Goal: Transaction & Acquisition: Purchase product/service

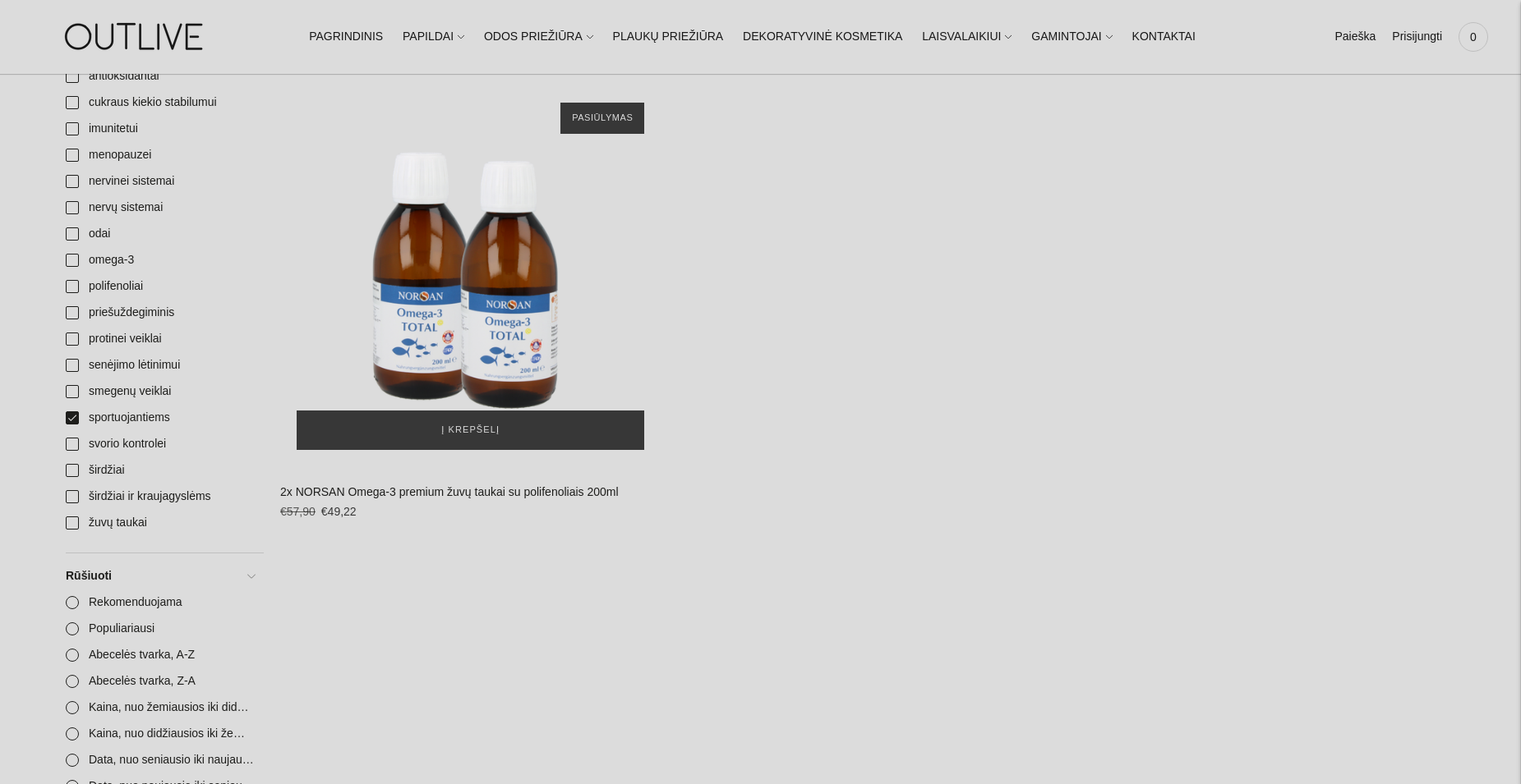
scroll to position [493, 0]
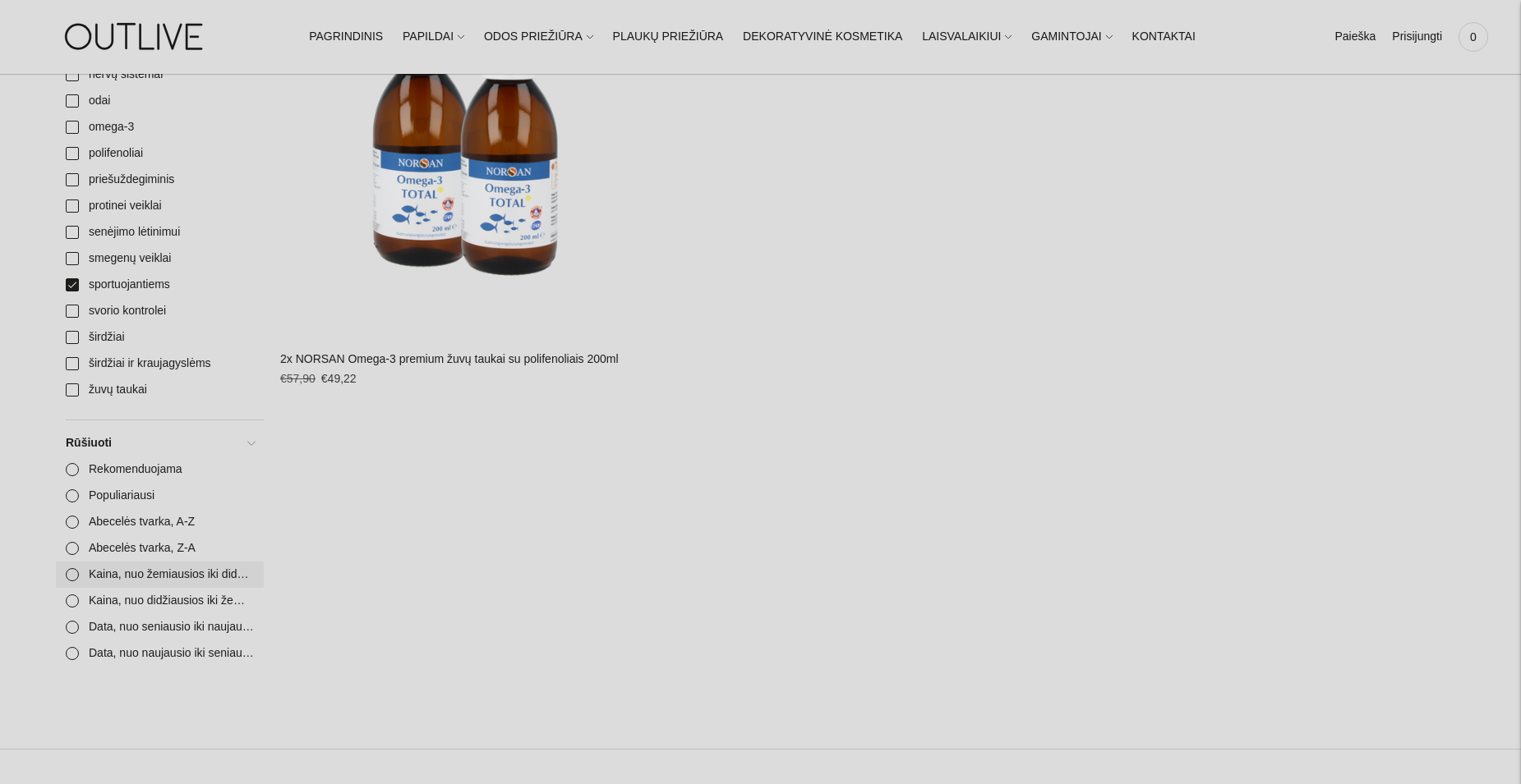
click at [201, 562] on link "Kaina, nuo žemiausios iki didžiausios" at bounding box center [160, 575] width 208 height 27
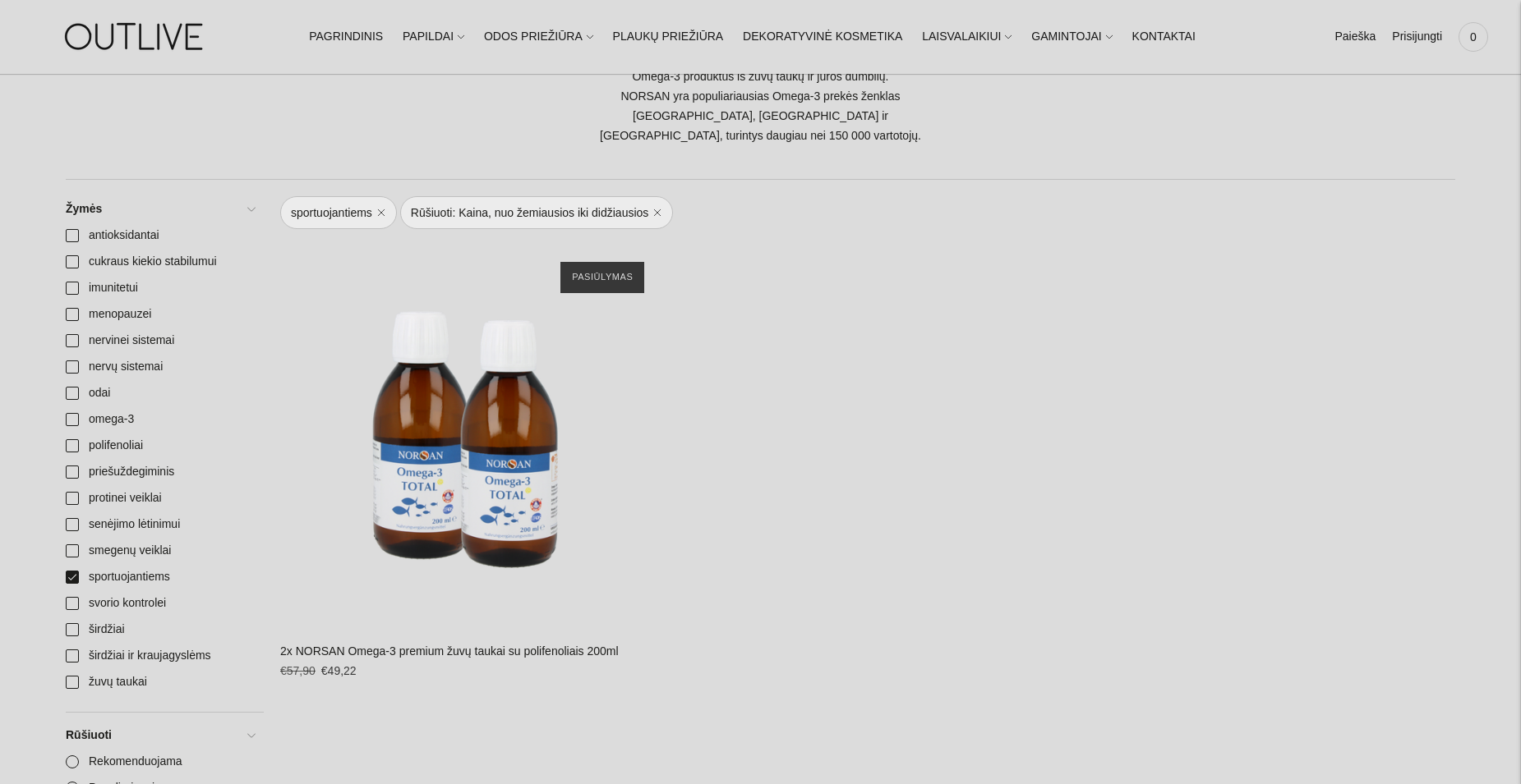
scroll to position [164, 0]
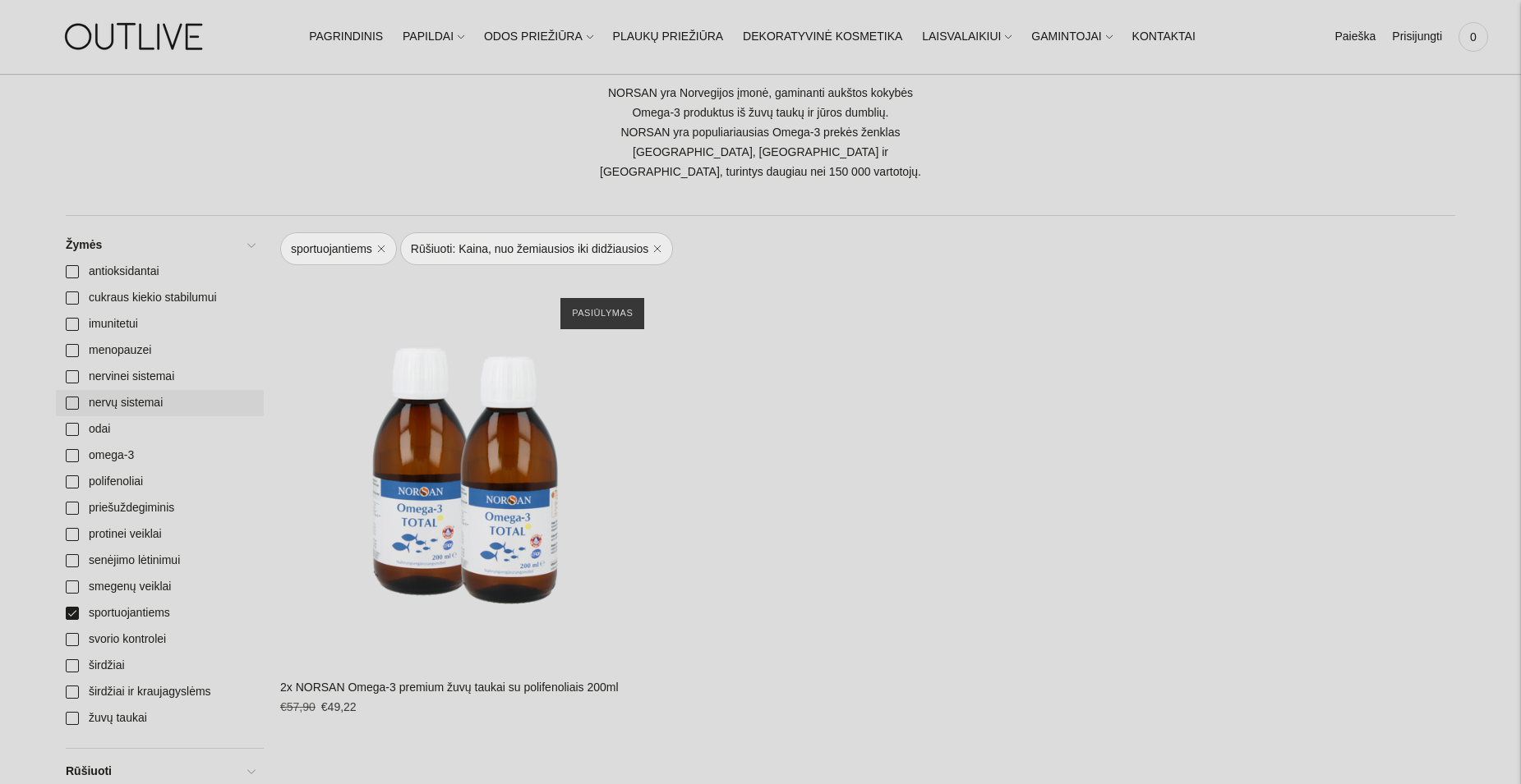
click at [149, 390] on link "nervų sistemai" at bounding box center [160, 403] width 208 height 27
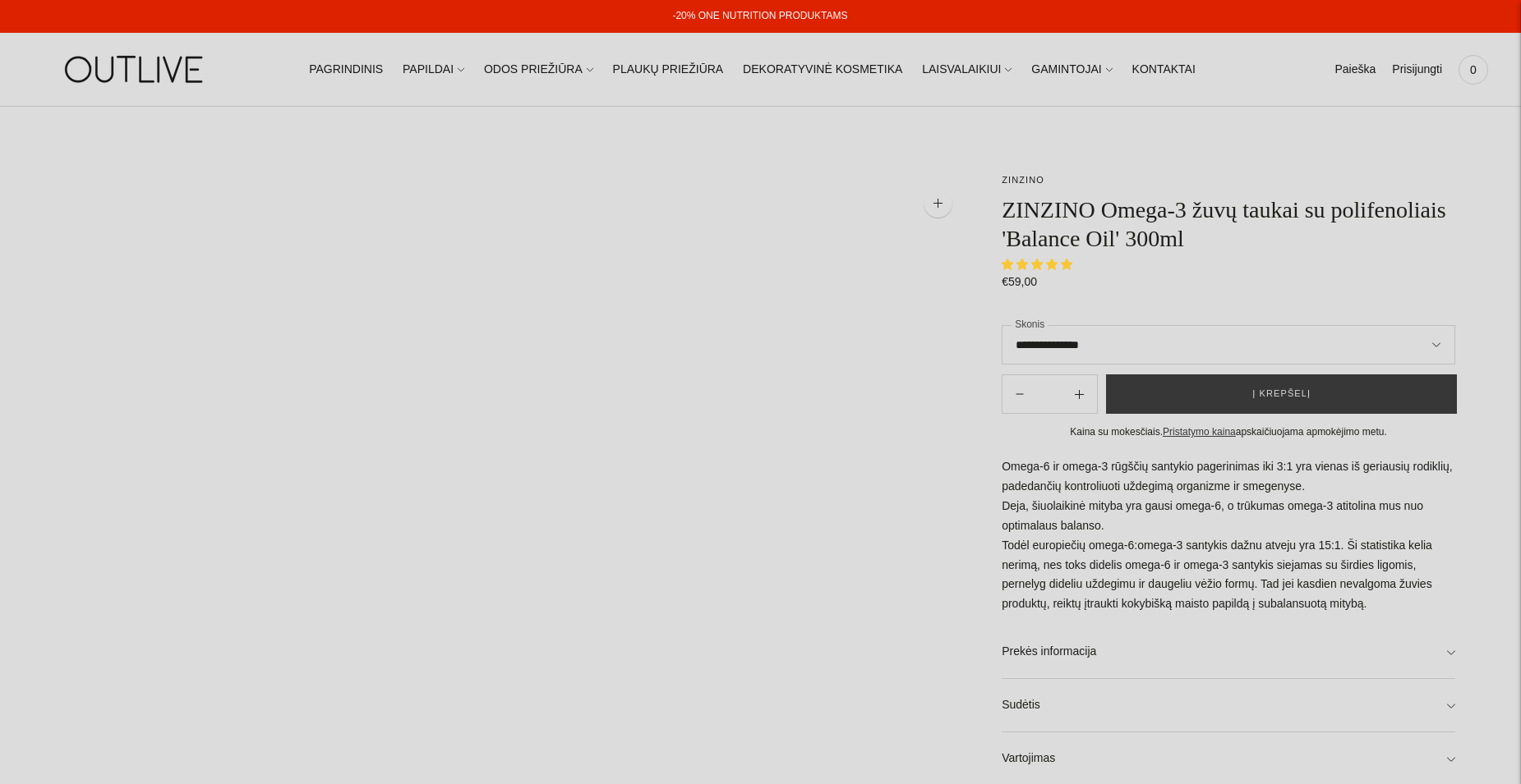
select select "**********"
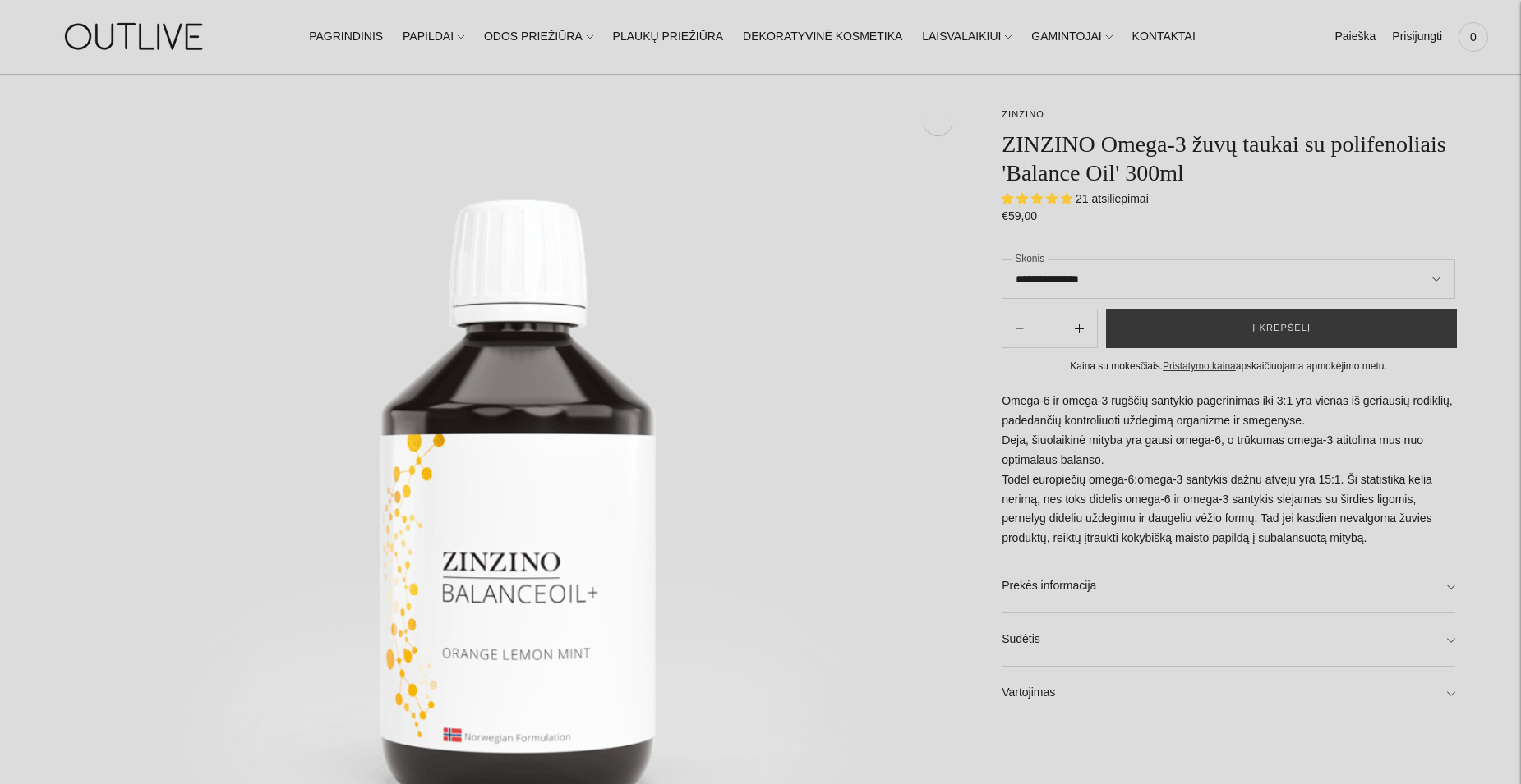
scroll to position [164, 0]
